Goal: Task Accomplishment & Management: Manage account settings

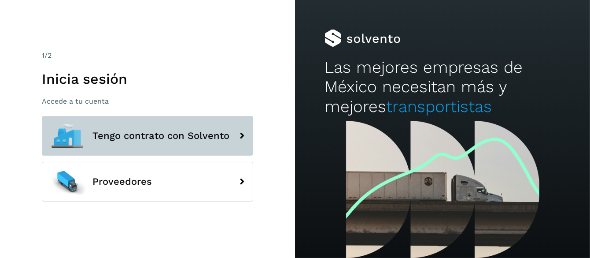
click at [147, 133] on span "Tengo contrato con Solvento" at bounding box center [160, 135] width 137 height 11
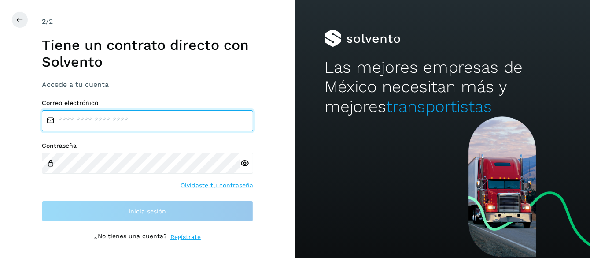
click at [81, 122] on input "email" at bounding box center [147, 120] width 211 height 21
type input "**********"
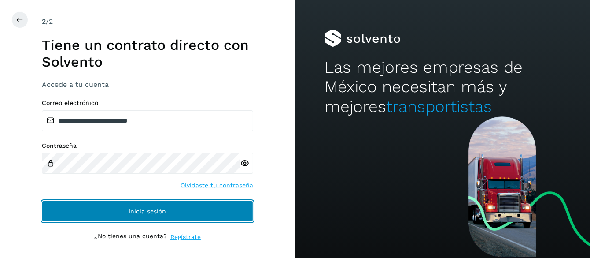
click at [149, 209] on span "Inicia sesión" at bounding box center [147, 211] width 37 height 6
click at [151, 206] on button "Inicia sesión" at bounding box center [147, 210] width 211 height 21
click at [172, 215] on button "Inicia sesión" at bounding box center [147, 210] width 211 height 21
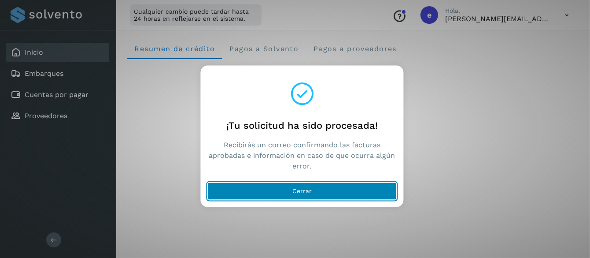
click at [298, 189] on span "Cerrar" at bounding box center [301, 191] width 19 height 6
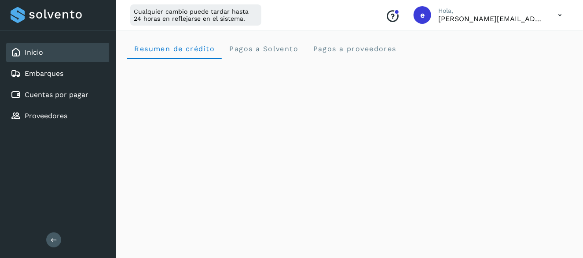
click at [559, 15] on icon at bounding box center [560, 15] width 18 height 18
click at [523, 55] on div "Cerrar sesión" at bounding box center [516, 56] width 105 height 17
